Goal: Check status: Check status

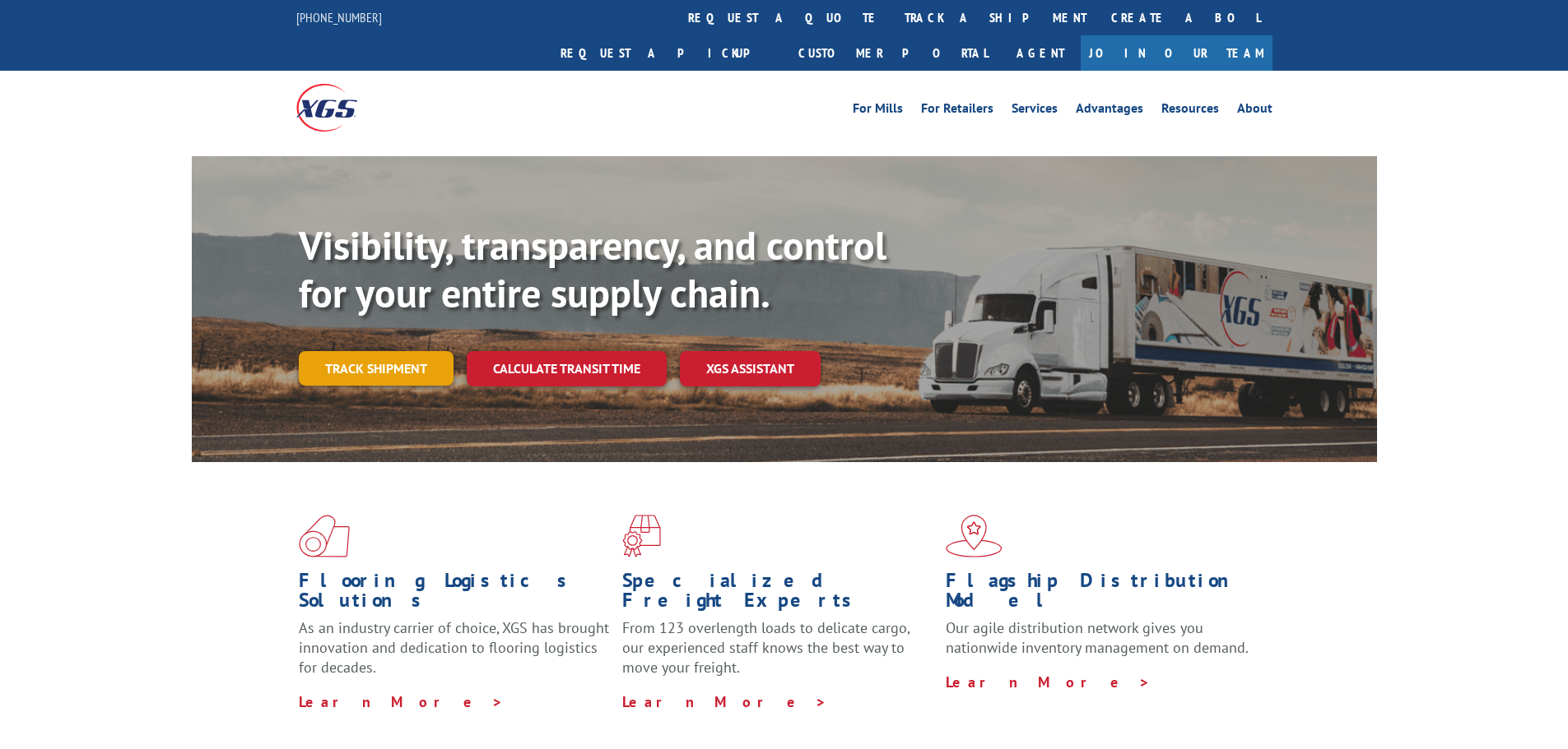
click at [383, 351] on link "Track shipment" at bounding box center [376, 368] width 155 height 35
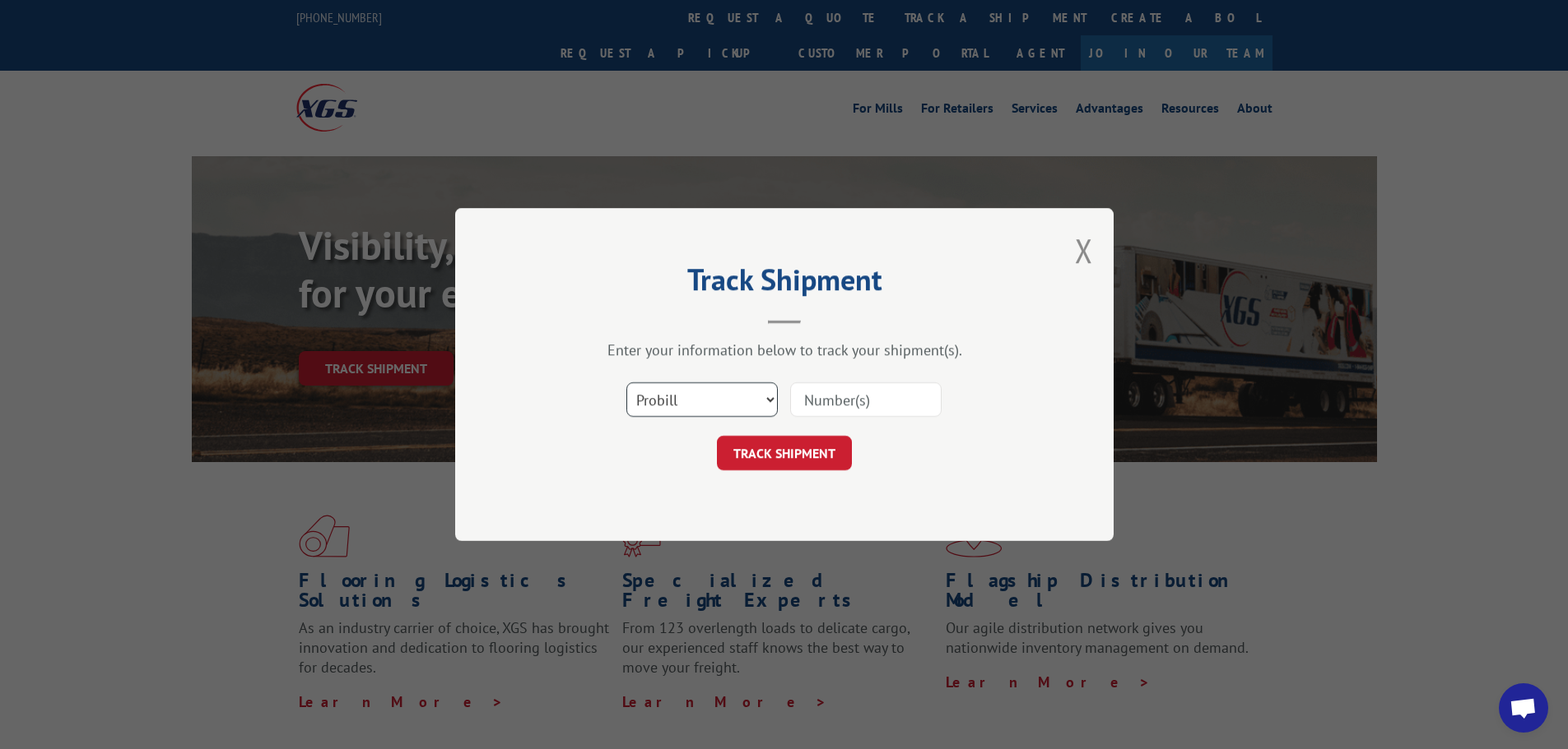
click at [698, 398] on select "Select category... Probill BOL PO" at bounding box center [702, 400] width 152 height 35
select select "bol"
click at [626, 383] on select "Select category... Probill BOL PO" at bounding box center [702, 400] width 152 height 35
click at [822, 413] on input at bounding box center [865, 400] width 152 height 35
type input "452917"
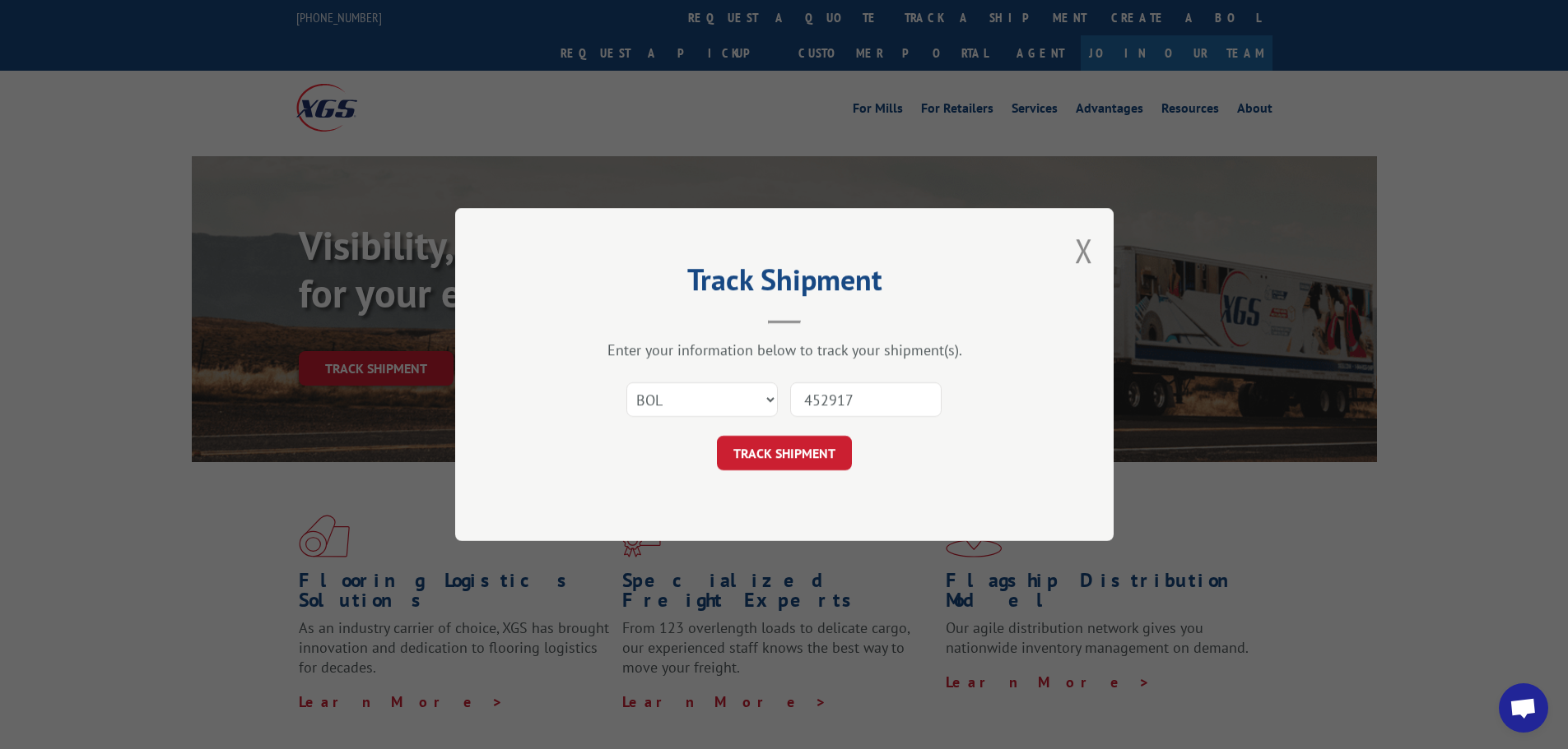
click button "TRACK SHIPMENT" at bounding box center [784, 453] width 135 height 35
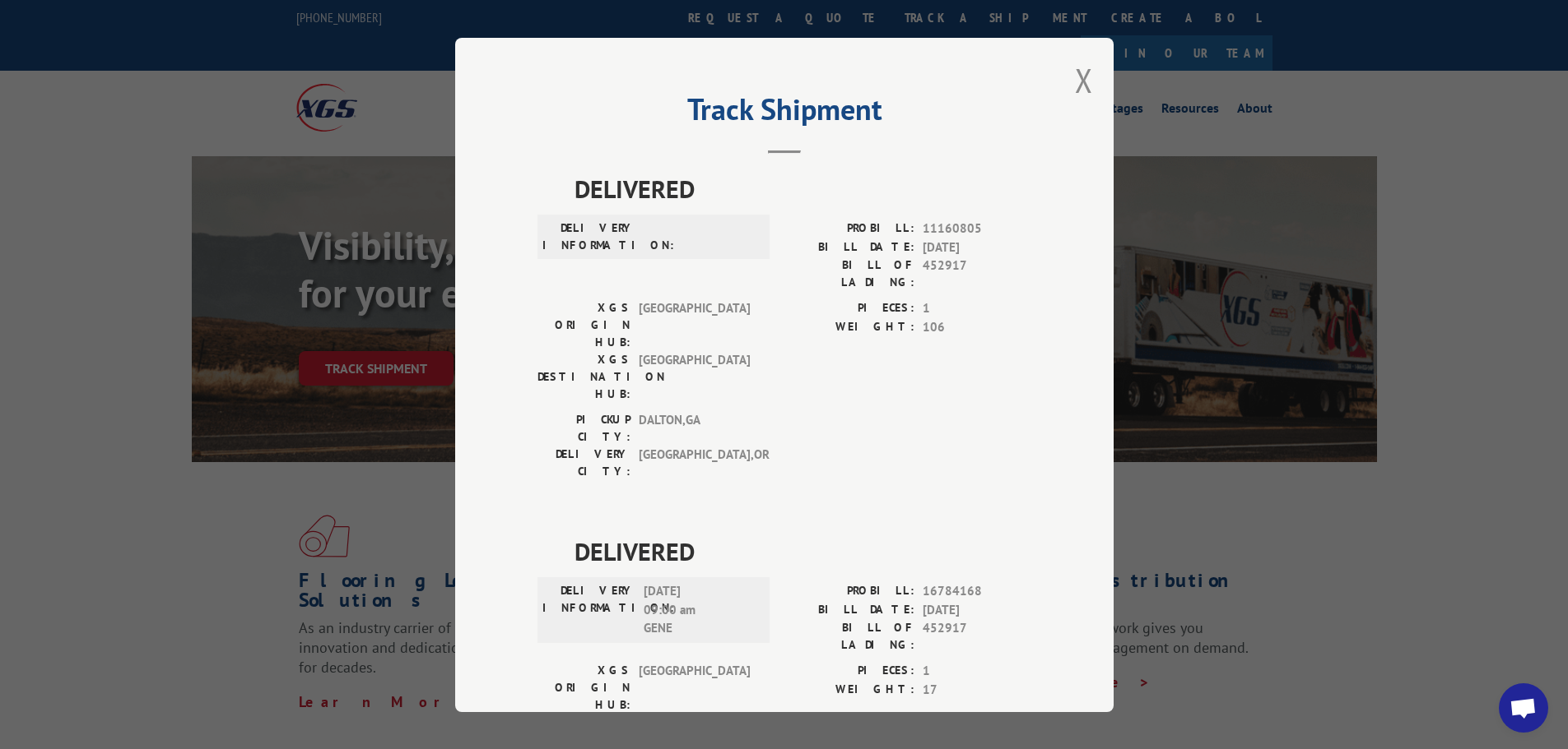
click at [1087, 84] on div "Track Shipment DELIVERED DELIVERY INFORMATION: PROBILL: 11160805 BILL DATE: [DA…" at bounding box center [784, 375] width 658 height 675
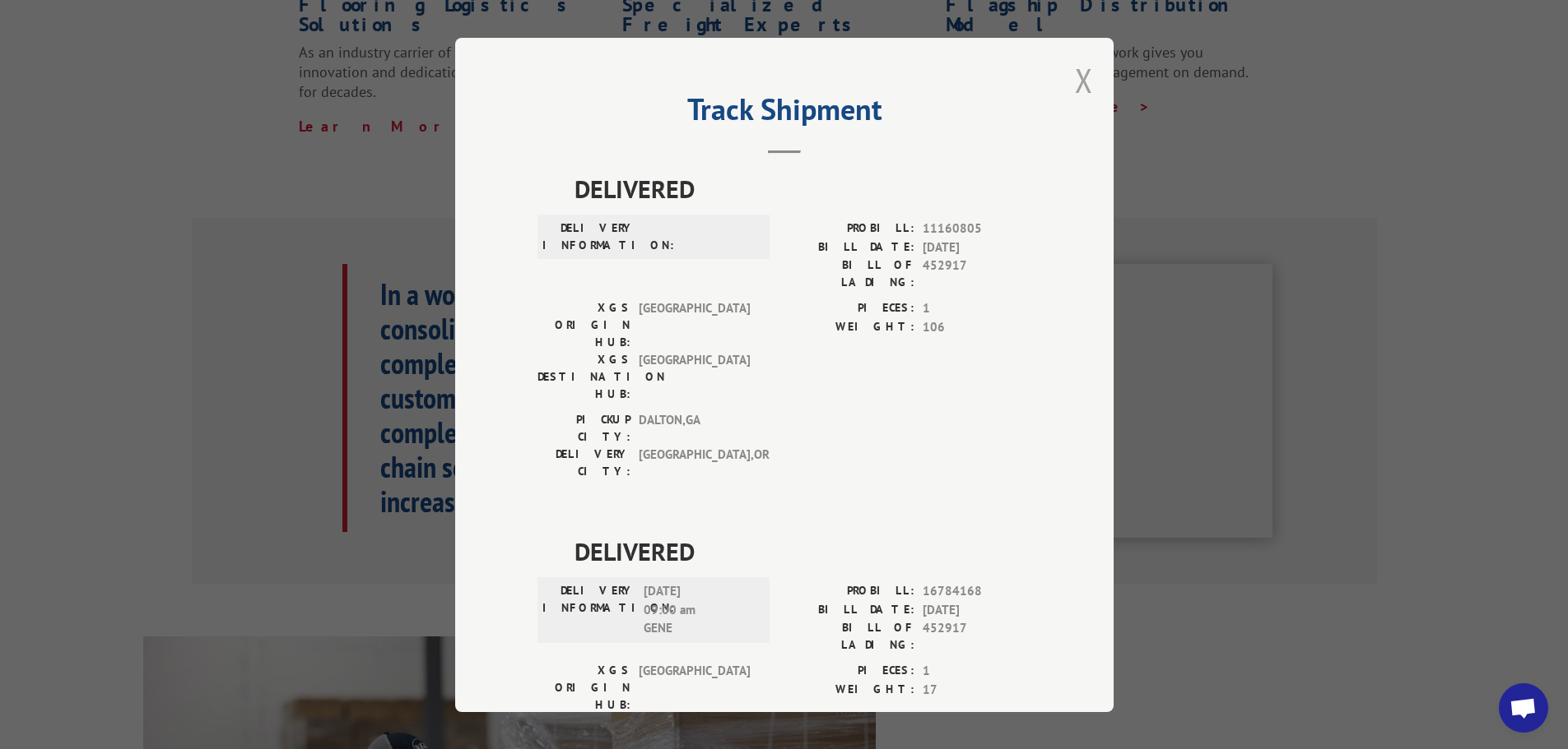
click at [1078, 84] on button "Close modal" at bounding box center [1084, 80] width 18 height 44
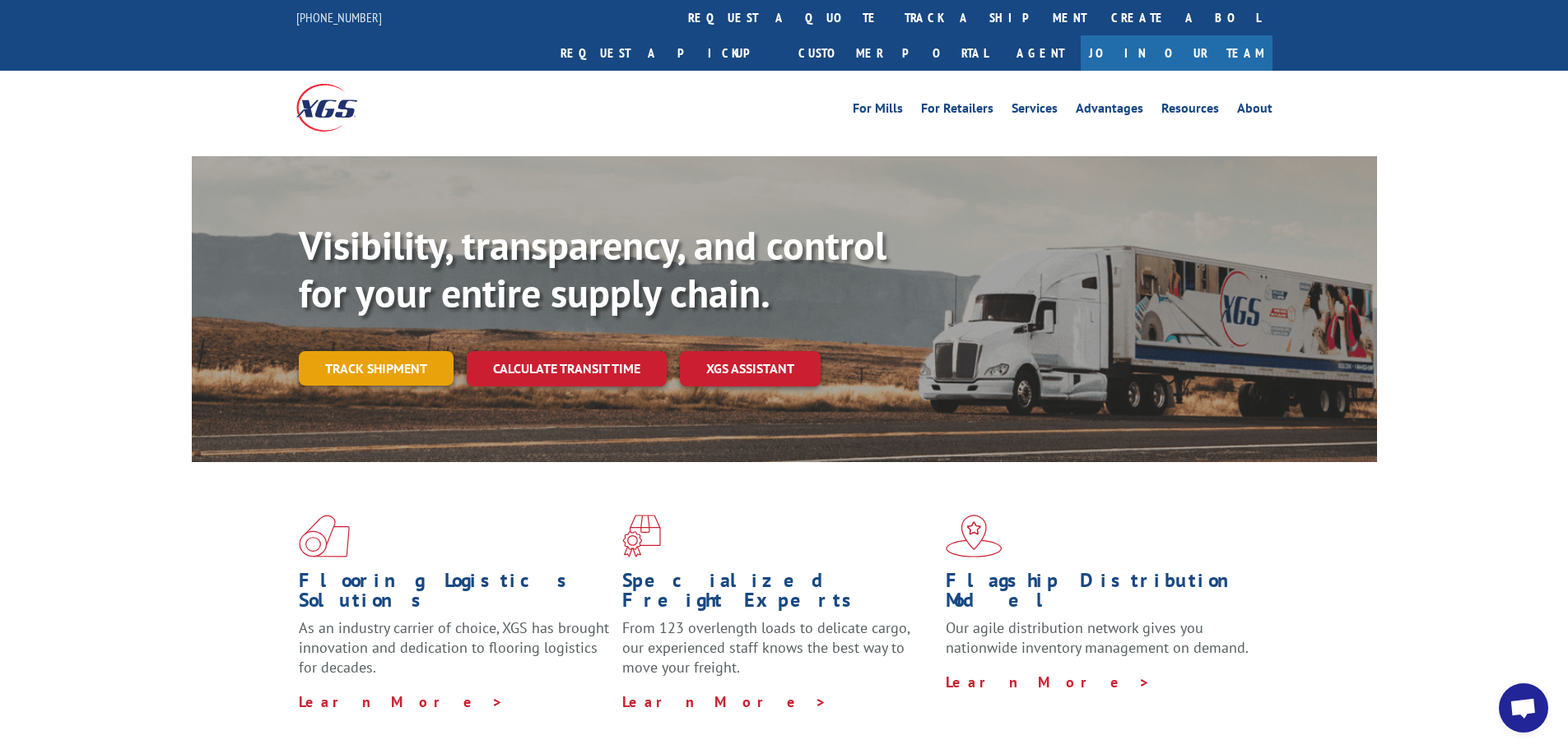
click at [358, 351] on link "Track shipment" at bounding box center [376, 368] width 155 height 35
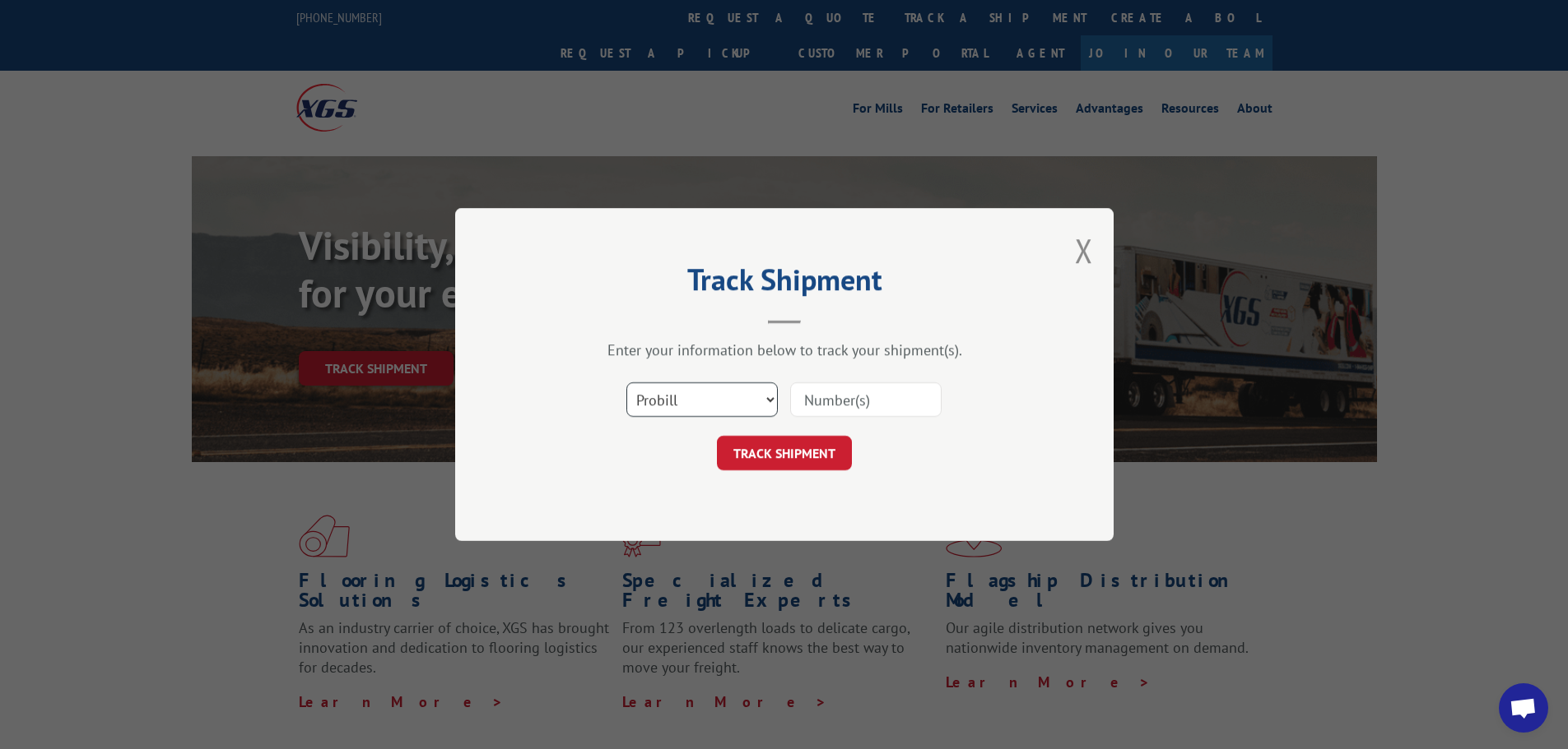
click at [699, 403] on select "Select category... Probill BOL PO" at bounding box center [702, 400] width 152 height 35
select select "bol"
click at [626, 383] on select "Select category... Probill BOL PO" at bounding box center [702, 400] width 152 height 35
click at [835, 409] on input at bounding box center [865, 400] width 152 height 35
type input "452197"
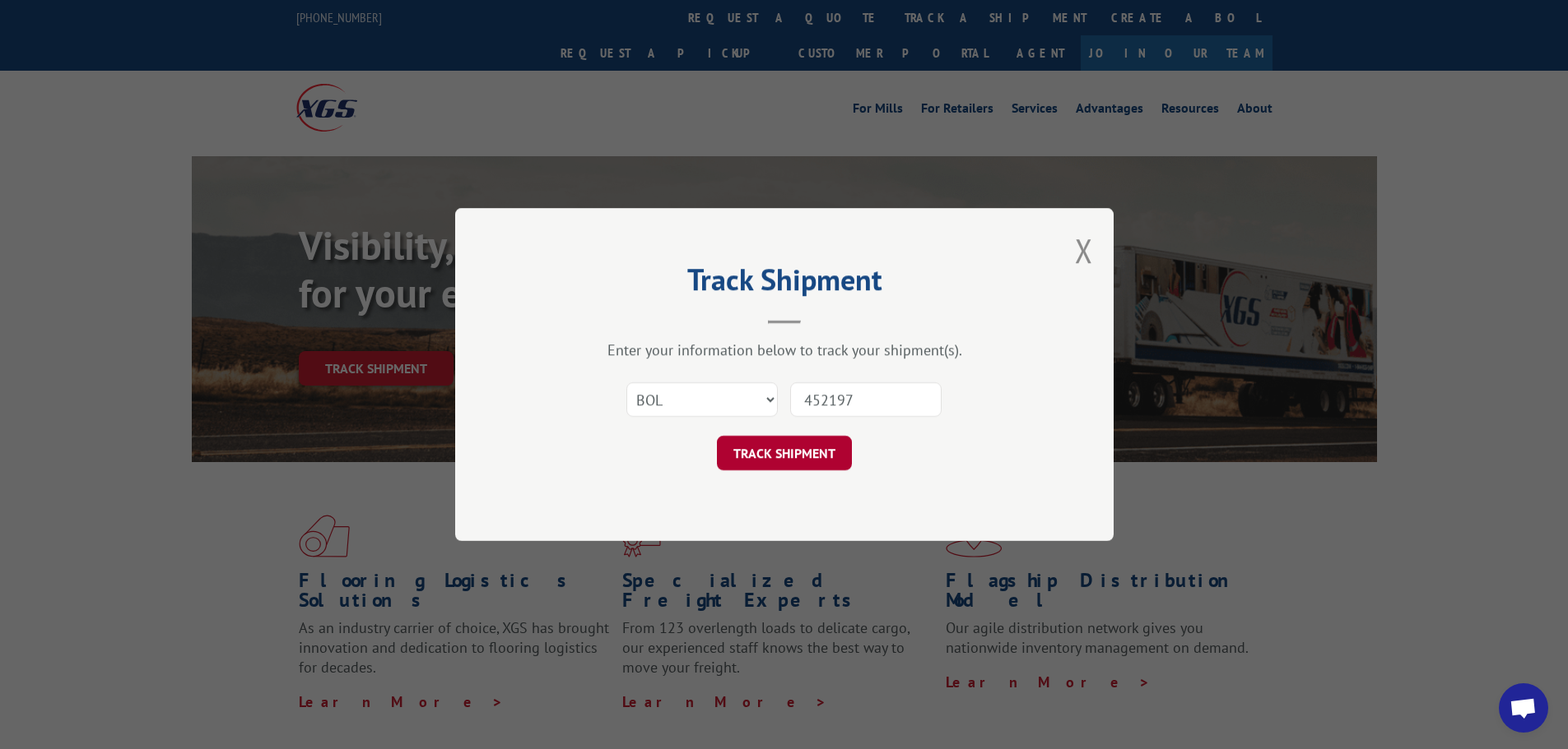
click at [798, 454] on button "TRACK SHIPMENT" at bounding box center [784, 453] width 135 height 35
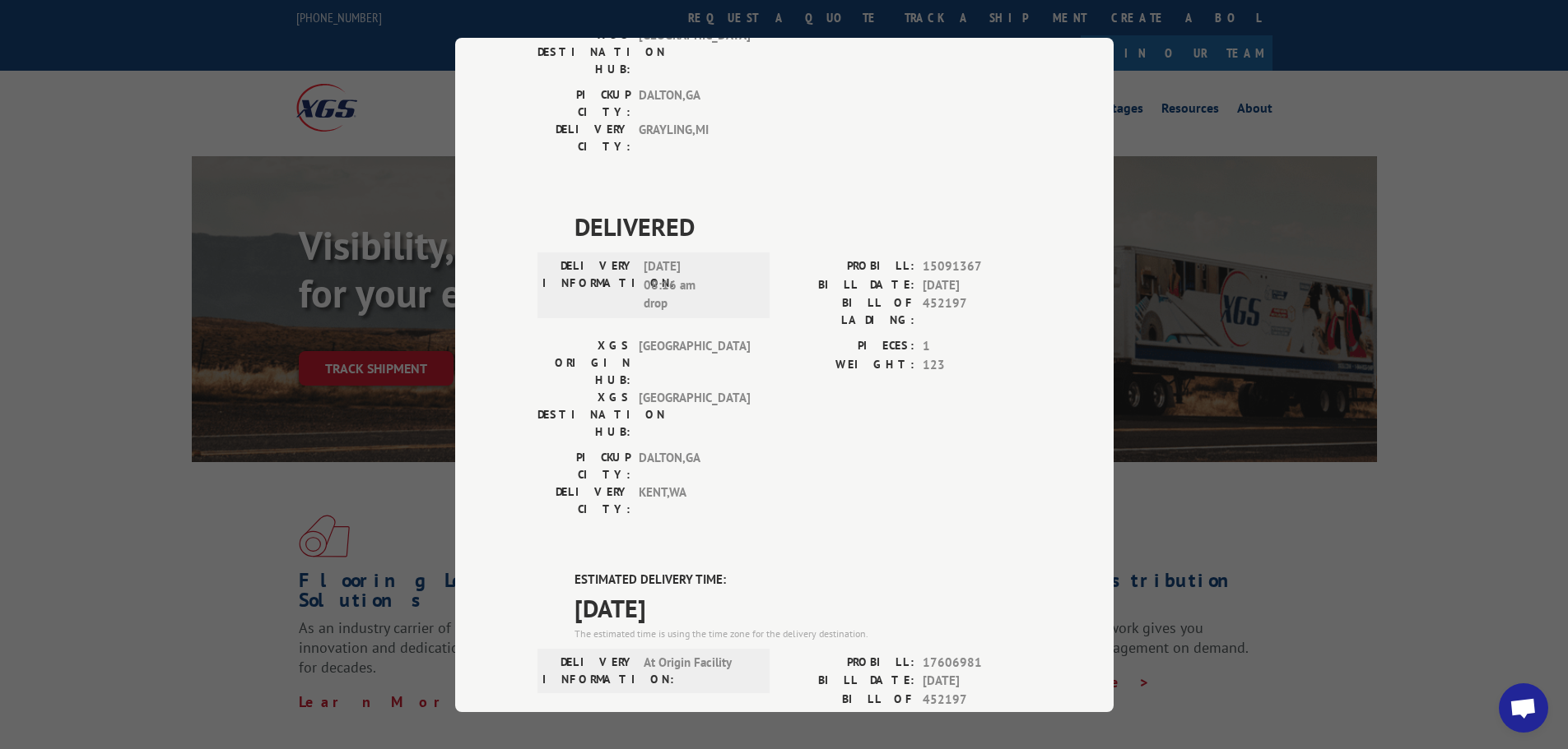
scroll to position [868, 0]
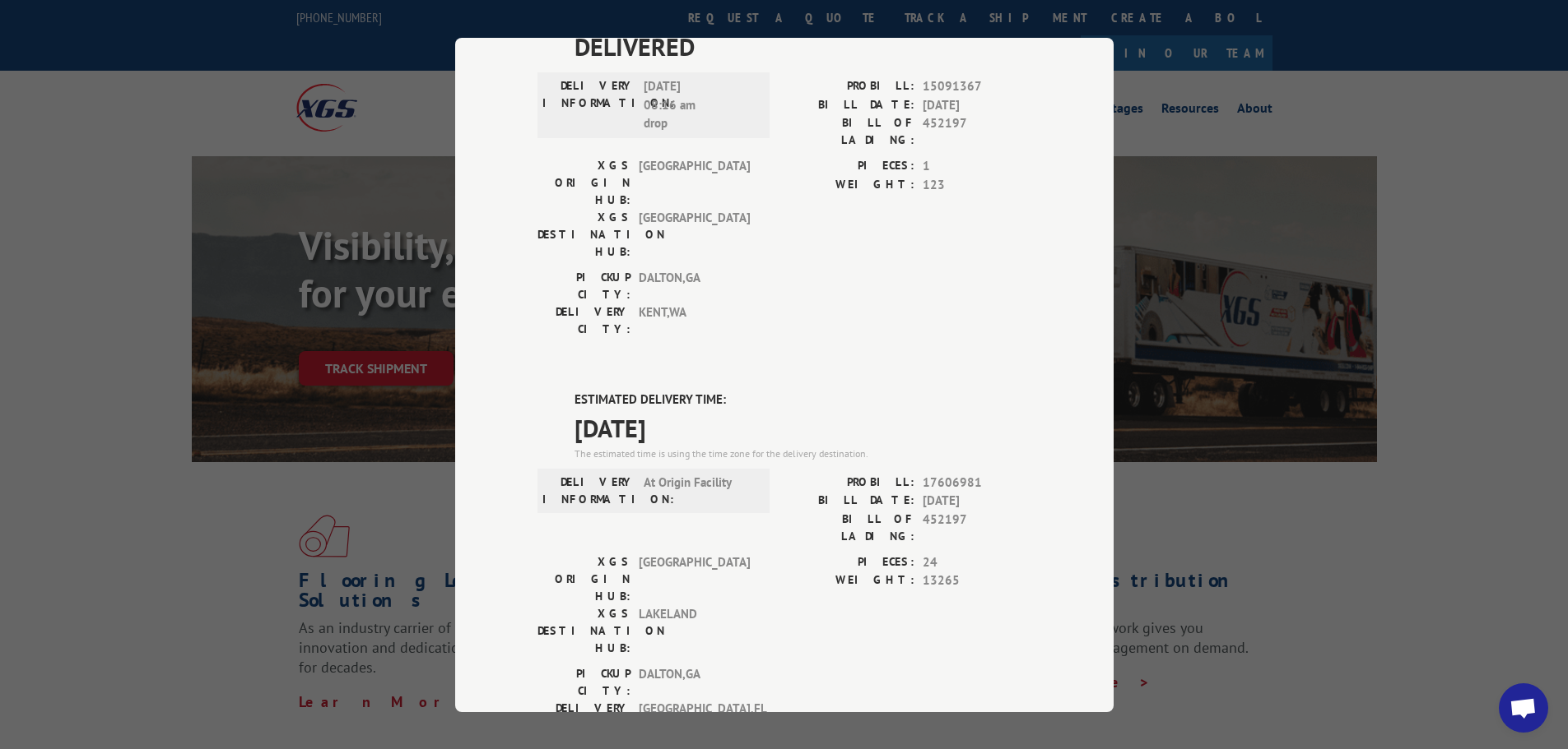
click at [411, 82] on div "Track Shipment DELIVERED DELIVERY INFORMATION: PROBILL: 6815102 BILL DATE: [DAT…" at bounding box center [784, 374] width 1568 height 749
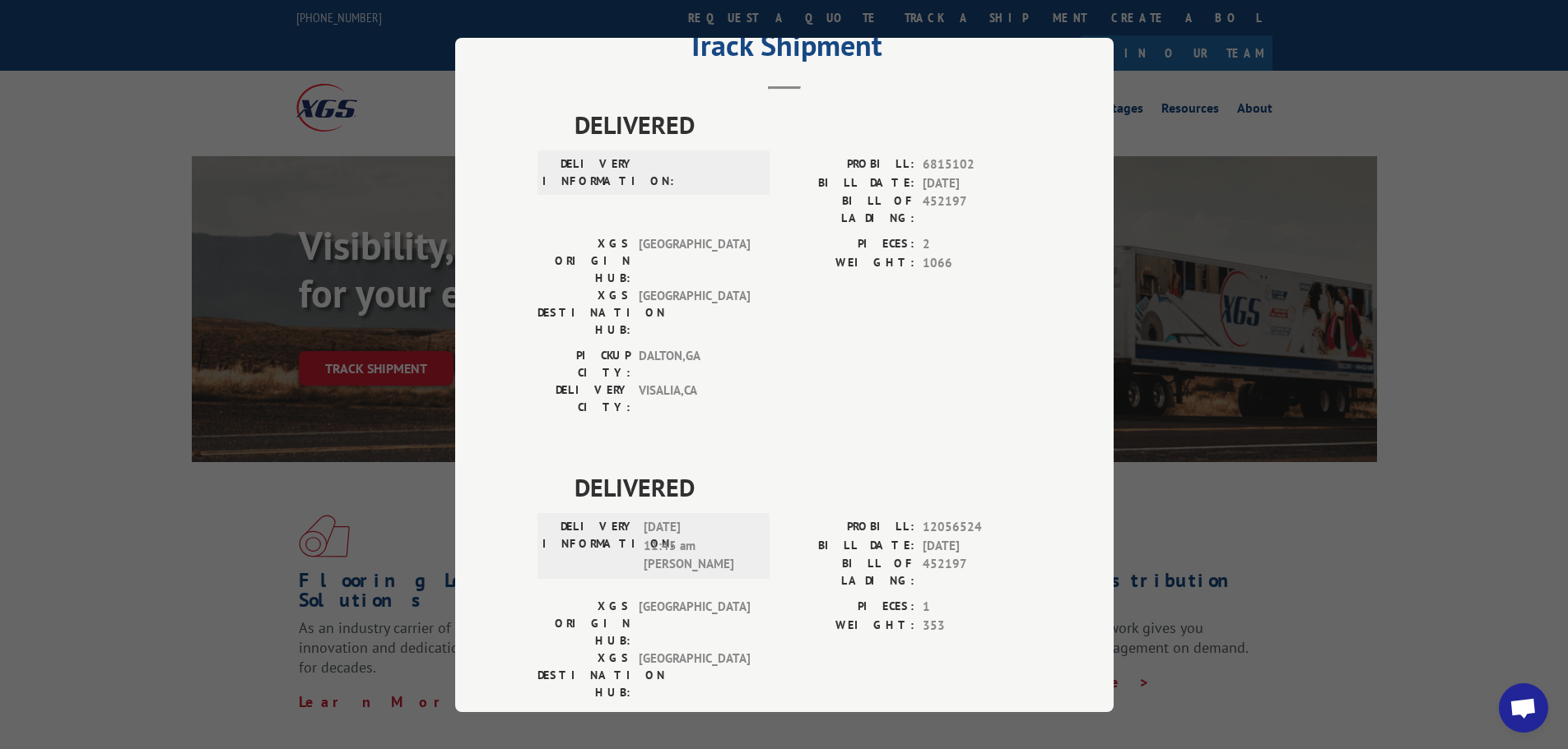
scroll to position [0, 0]
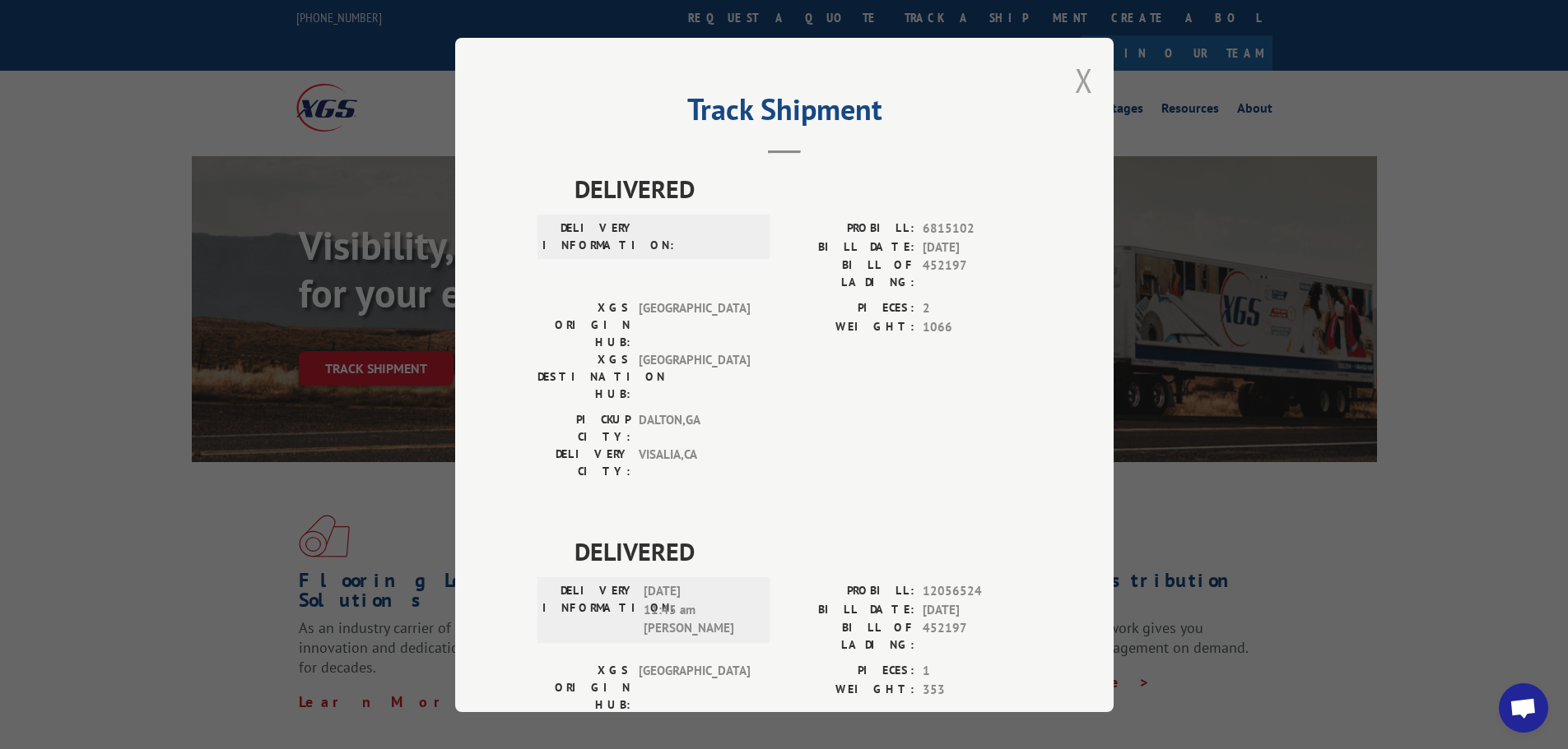
click at [1085, 85] on button "Close modal" at bounding box center [1084, 80] width 18 height 44
